Goal: Task Accomplishment & Management: Use online tool/utility

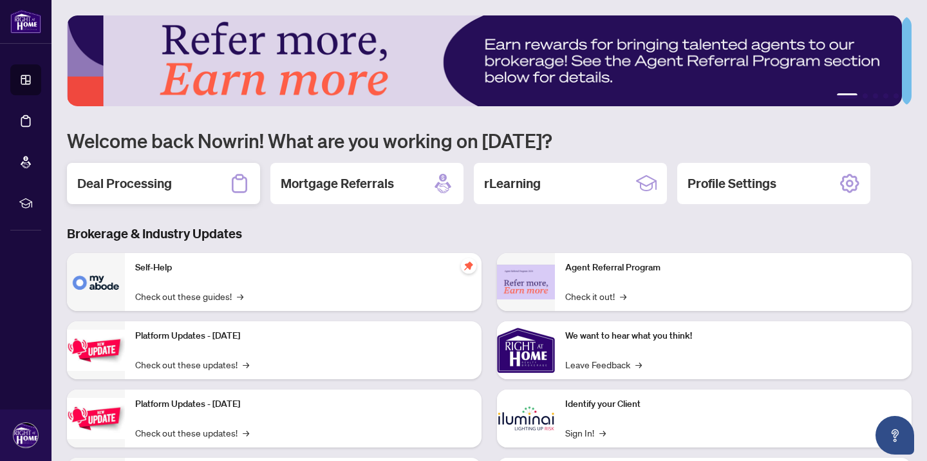
click at [121, 182] on h2 "Deal Processing" at bounding box center [124, 184] width 95 height 18
